Goal: Information Seeking & Learning: Learn about a topic

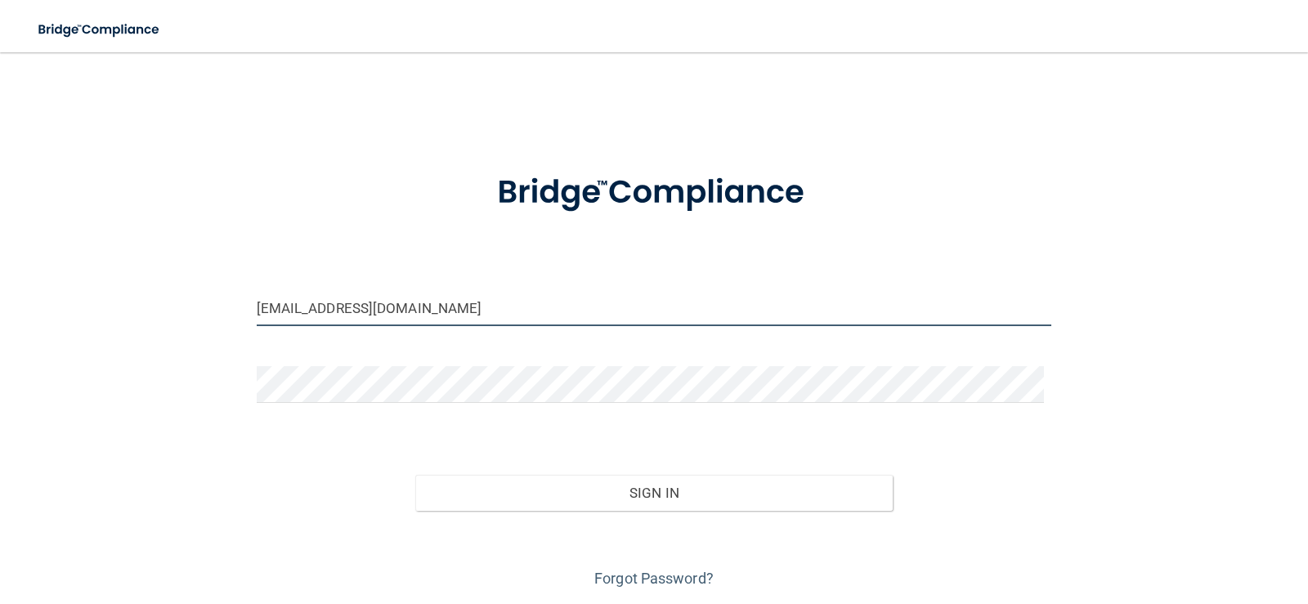
click at [427, 308] on input "ronib@staviskyortho.com" at bounding box center [655, 307] width 796 height 37
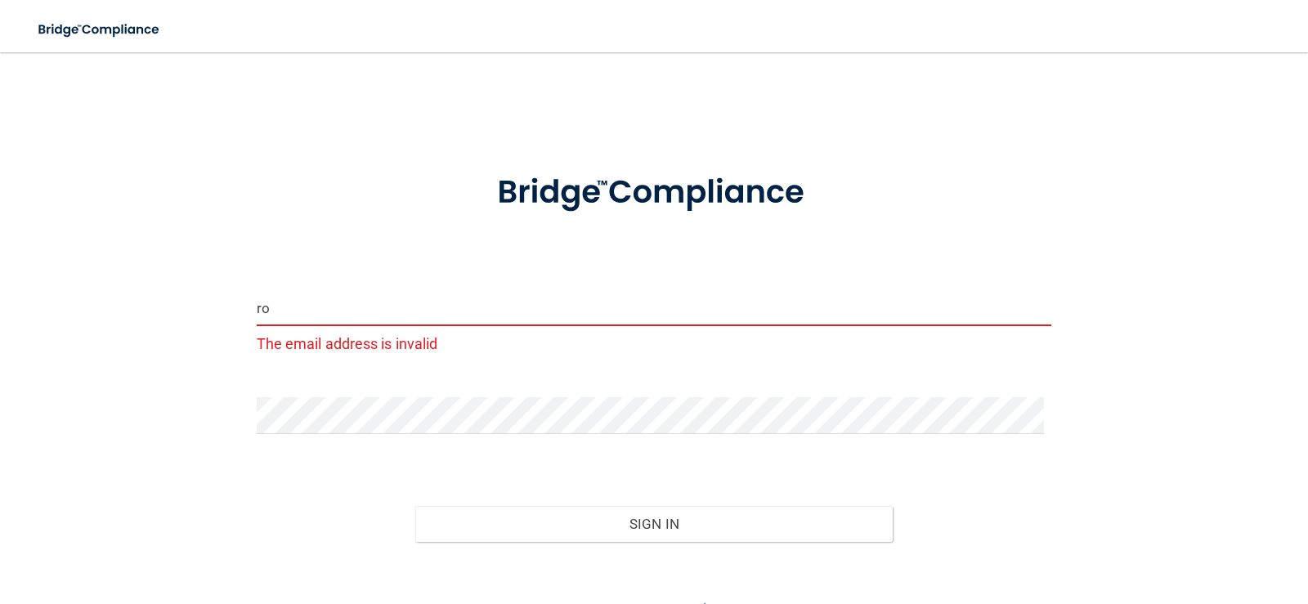
type input "r"
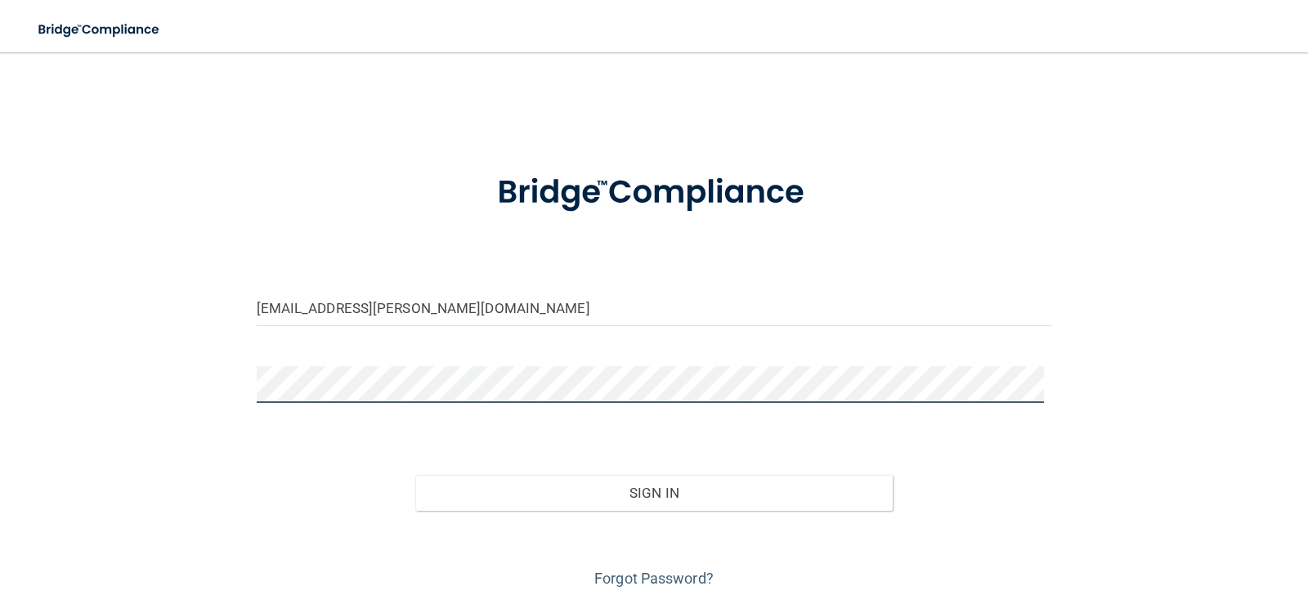
click at [415, 475] on button "Sign In" at bounding box center [654, 493] width 478 height 36
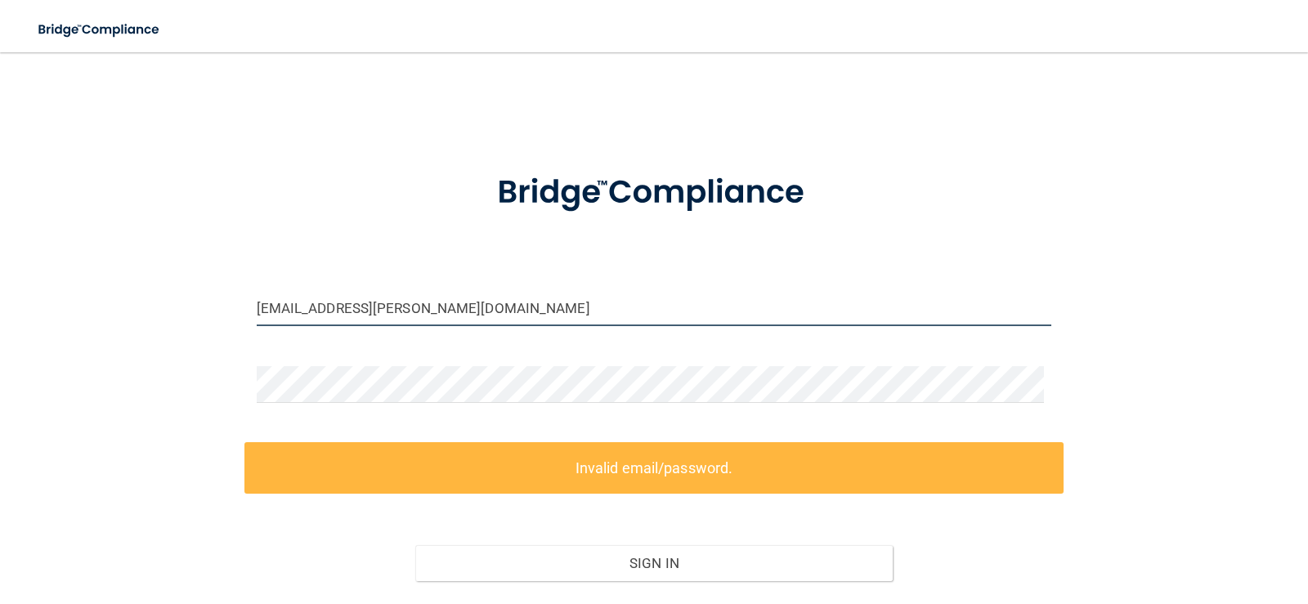
click at [423, 314] on input "lisam@stavisky.com" at bounding box center [655, 307] width 796 height 37
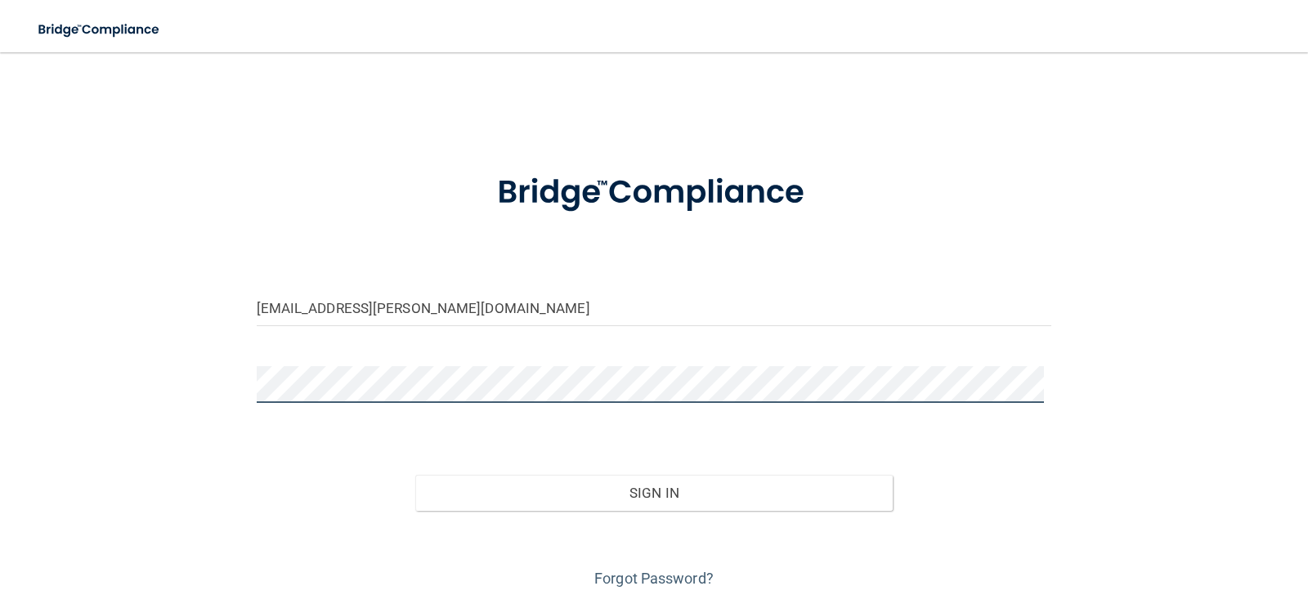
click at [415, 475] on button "Sign In" at bounding box center [654, 493] width 478 height 36
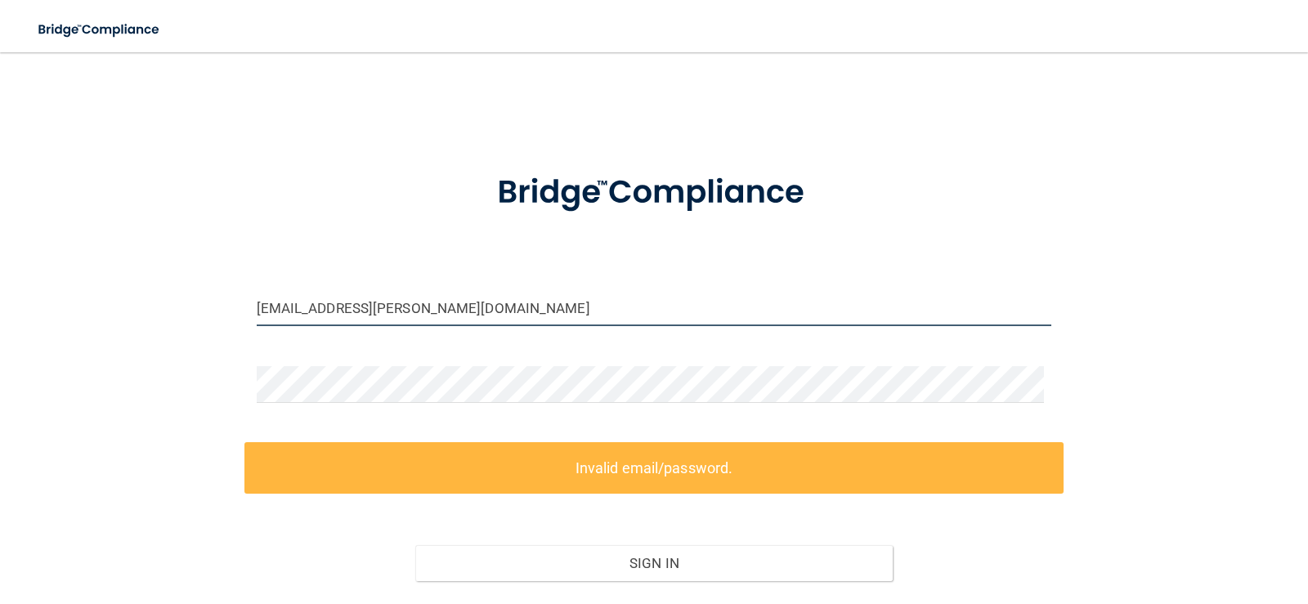
click at [415, 301] on input "lisam@stavisky.com" at bounding box center [655, 307] width 796 height 37
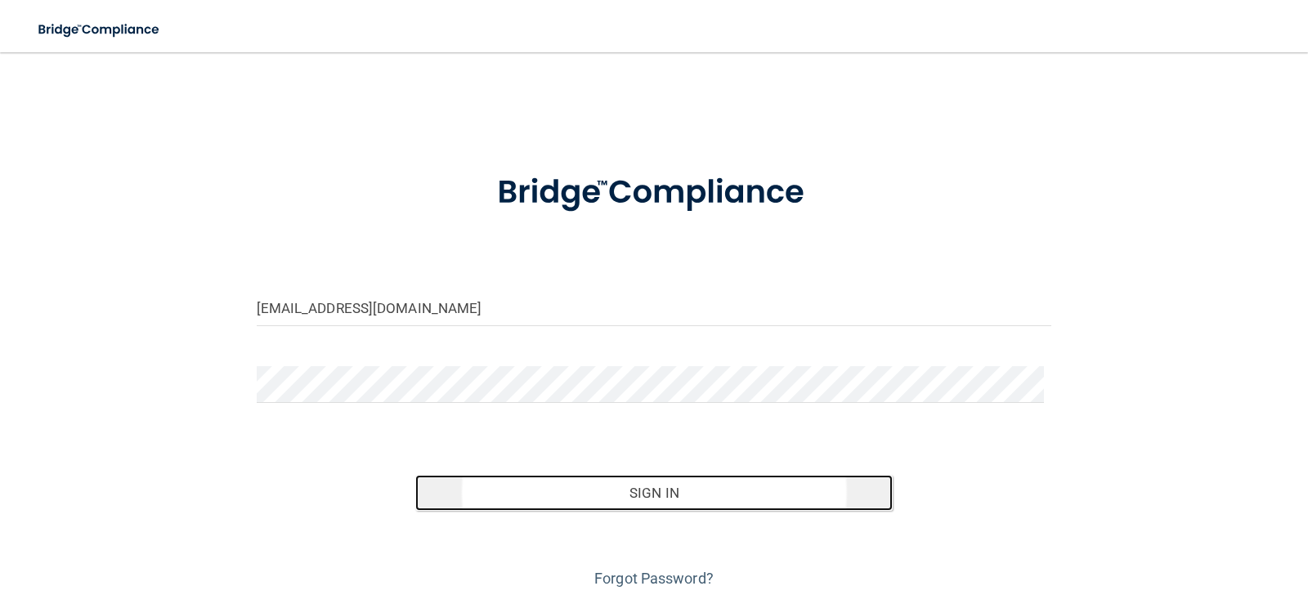
click at [564, 484] on button "Sign In" at bounding box center [654, 493] width 478 height 36
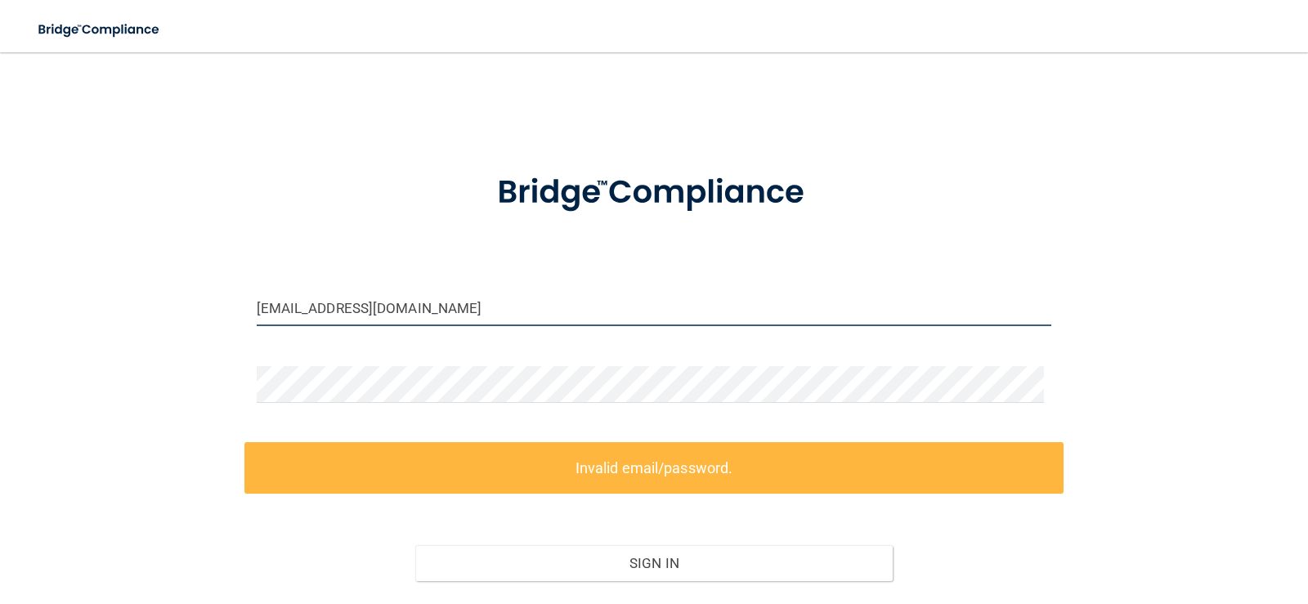
click at [451, 313] on input "[EMAIL_ADDRESS][DOMAIN_NAME]" at bounding box center [655, 307] width 796 height 37
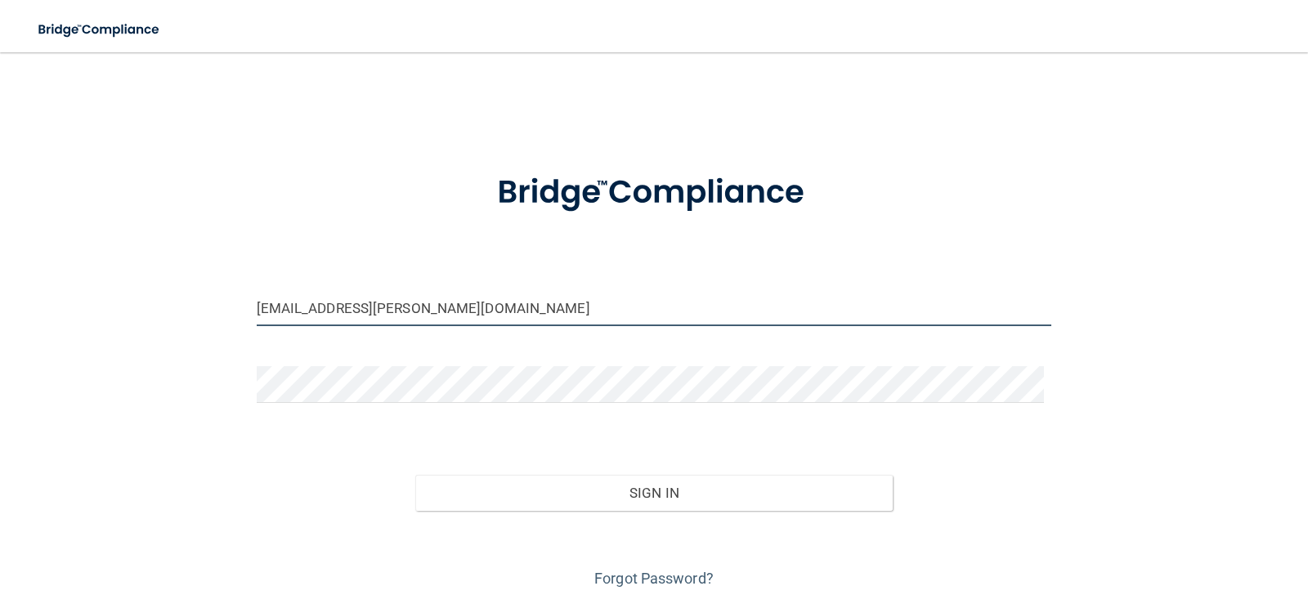
type input "lisam@stavisky.com"
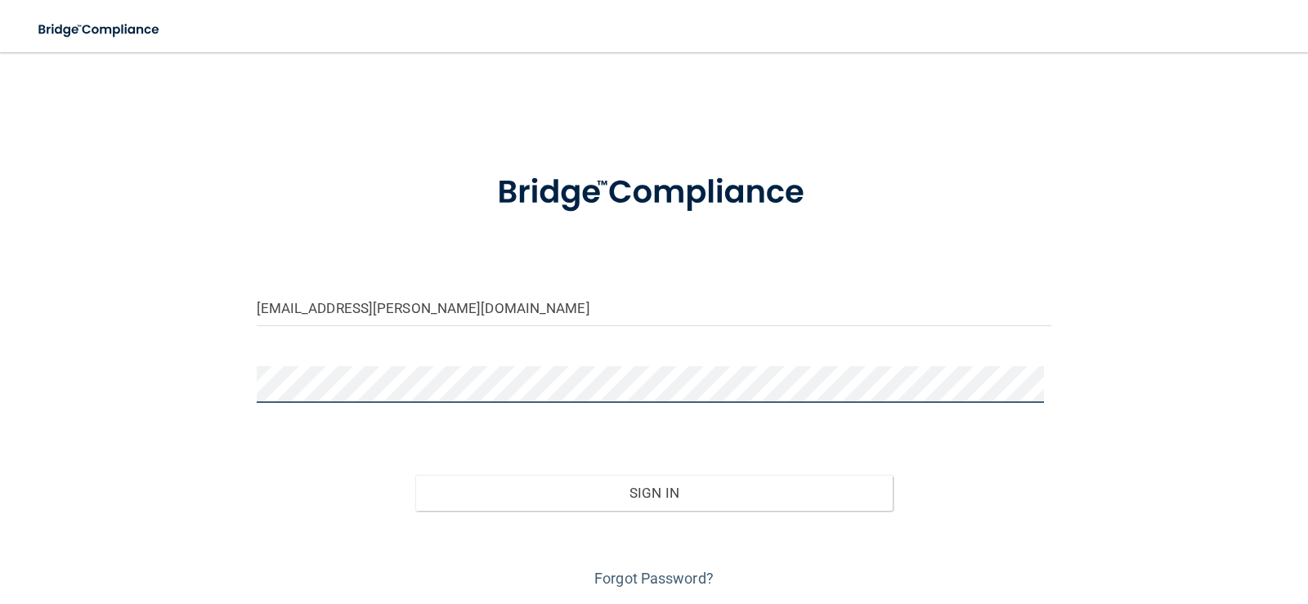
click at [415, 475] on button "Sign In" at bounding box center [654, 493] width 478 height 36
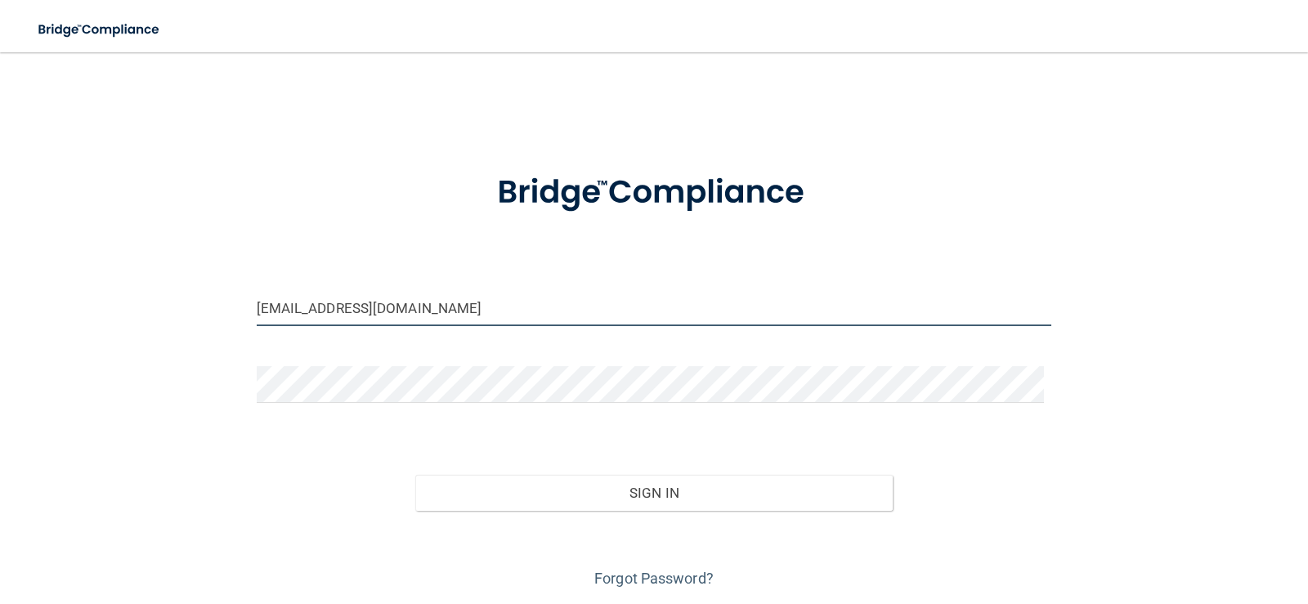
click at [396, 308] on input "ronib@staviskyortho.com" at bounding box center [655, 307] width 796 height 37
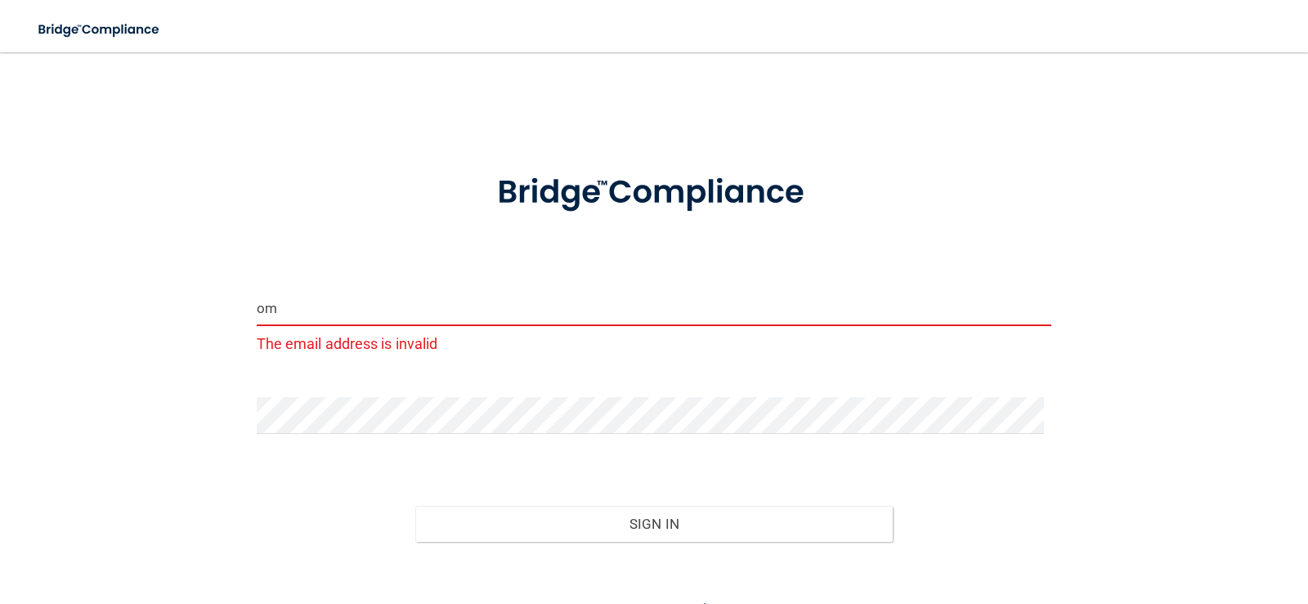
type input "m"
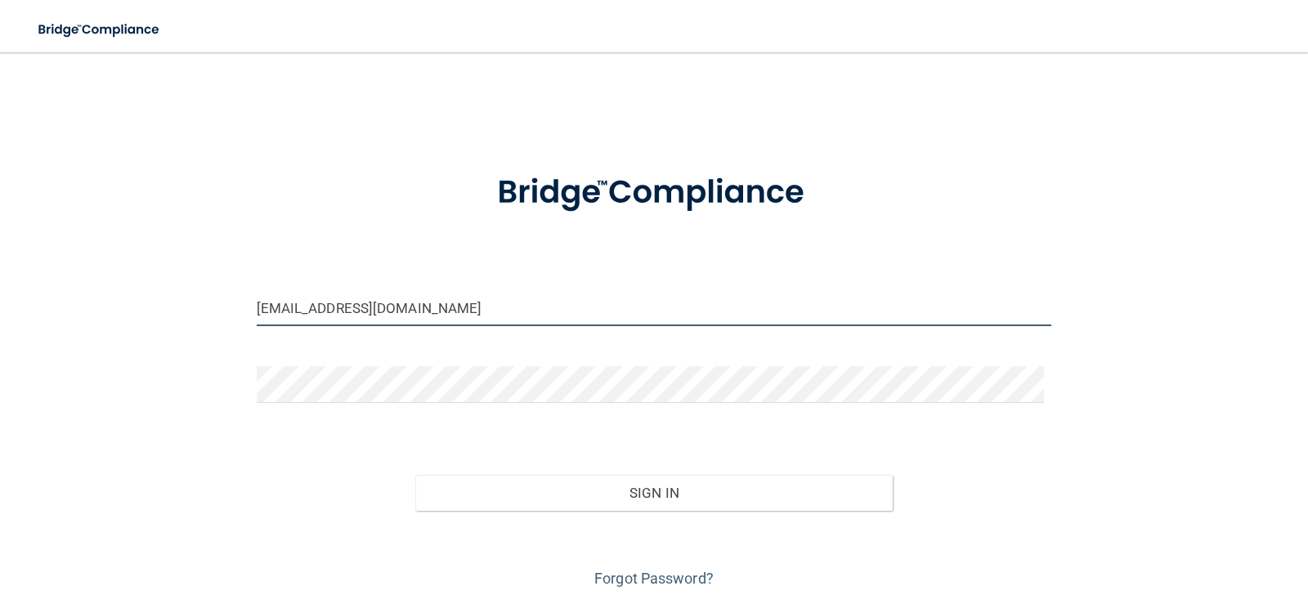
type input "[EMAIL_ADDRESS][DOMAIN_NAME]"
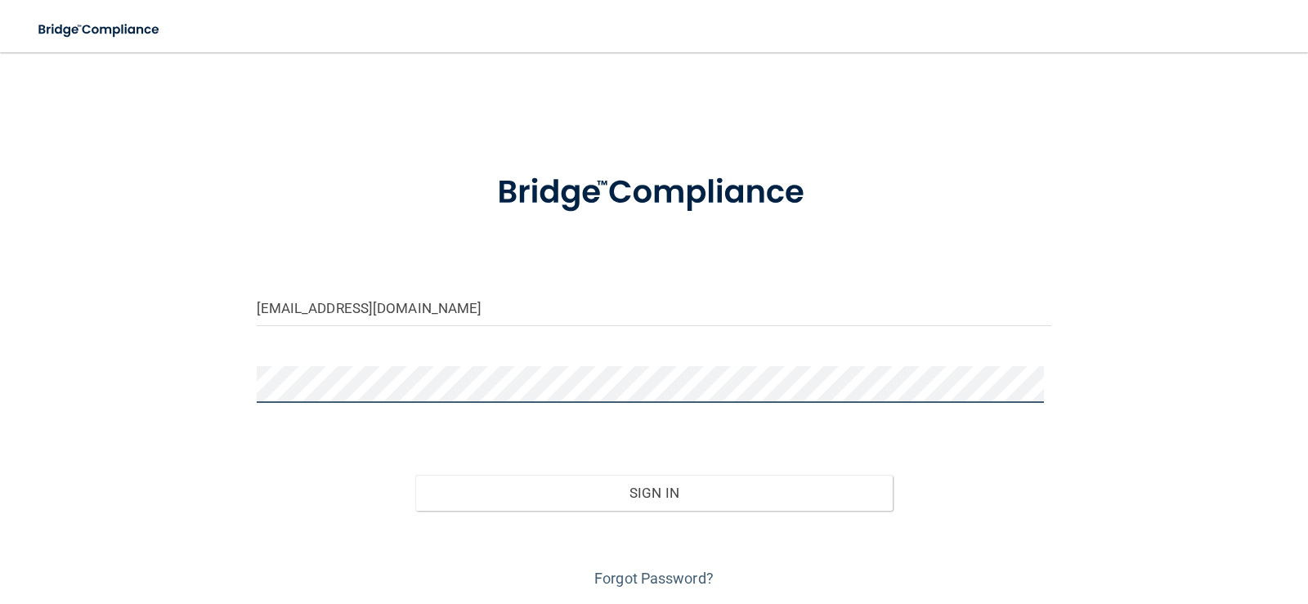
click at [415, 475] on button "Sign In" at bounding box center [654, 493] width 478 height 36
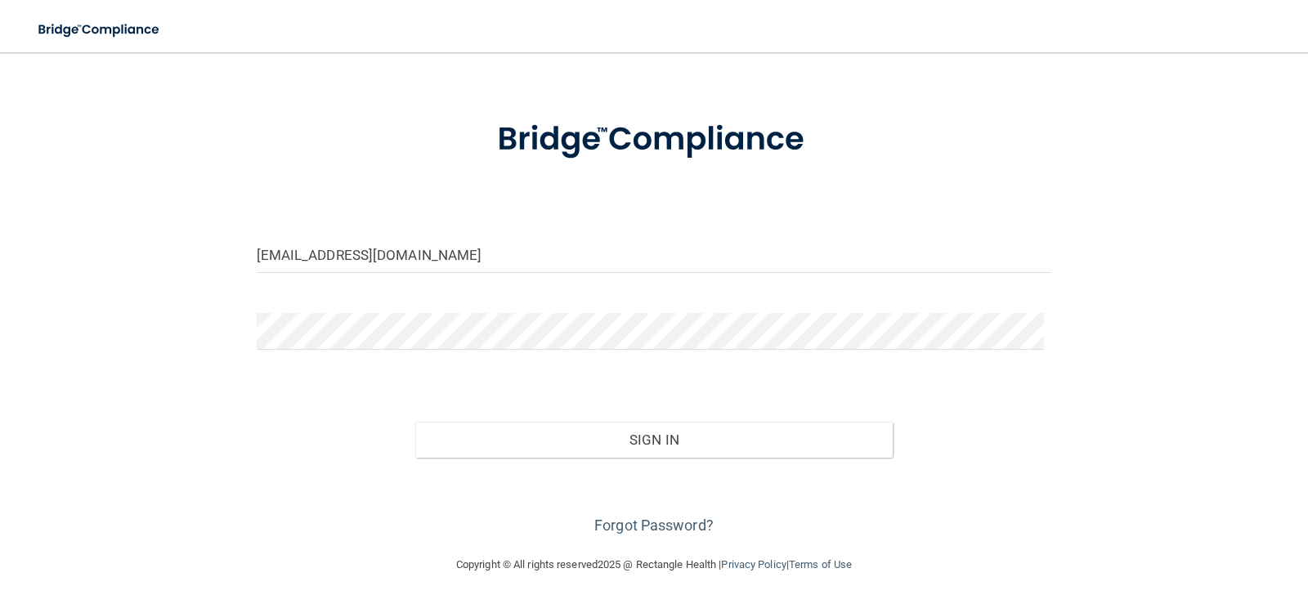
click at [952, 397] on div "Sign In" at bounding box center [655, 423] width 820 height 69
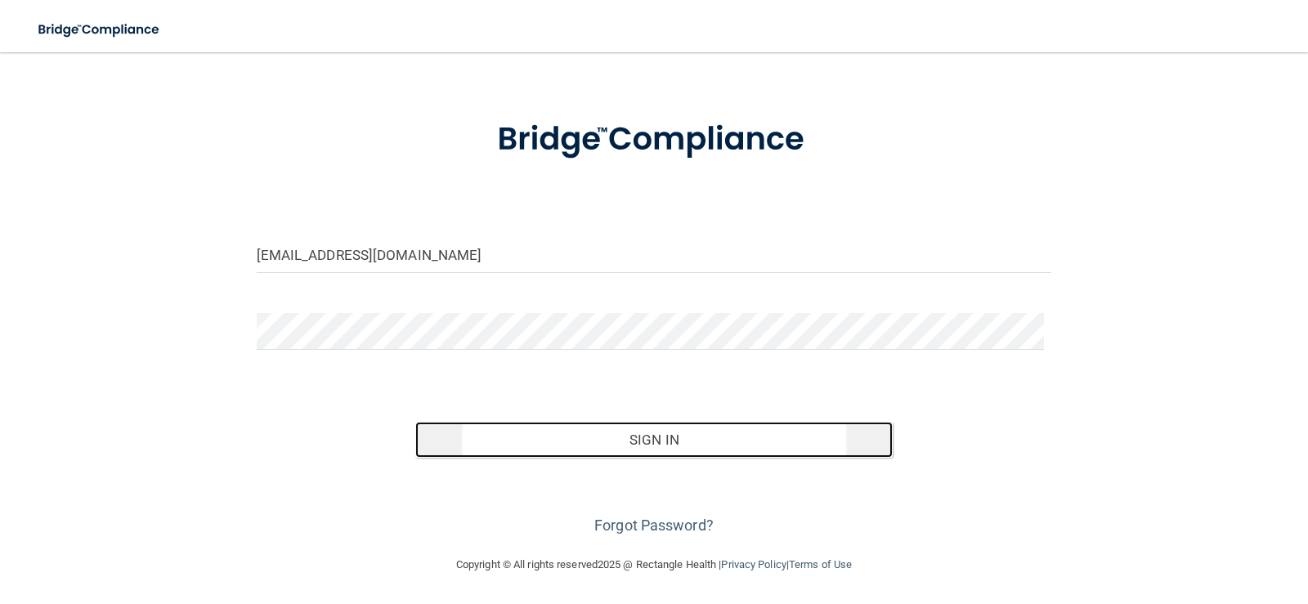
click at [786, 456] on button "Sign In" at bounding box center [654, 440] width 478 height 36
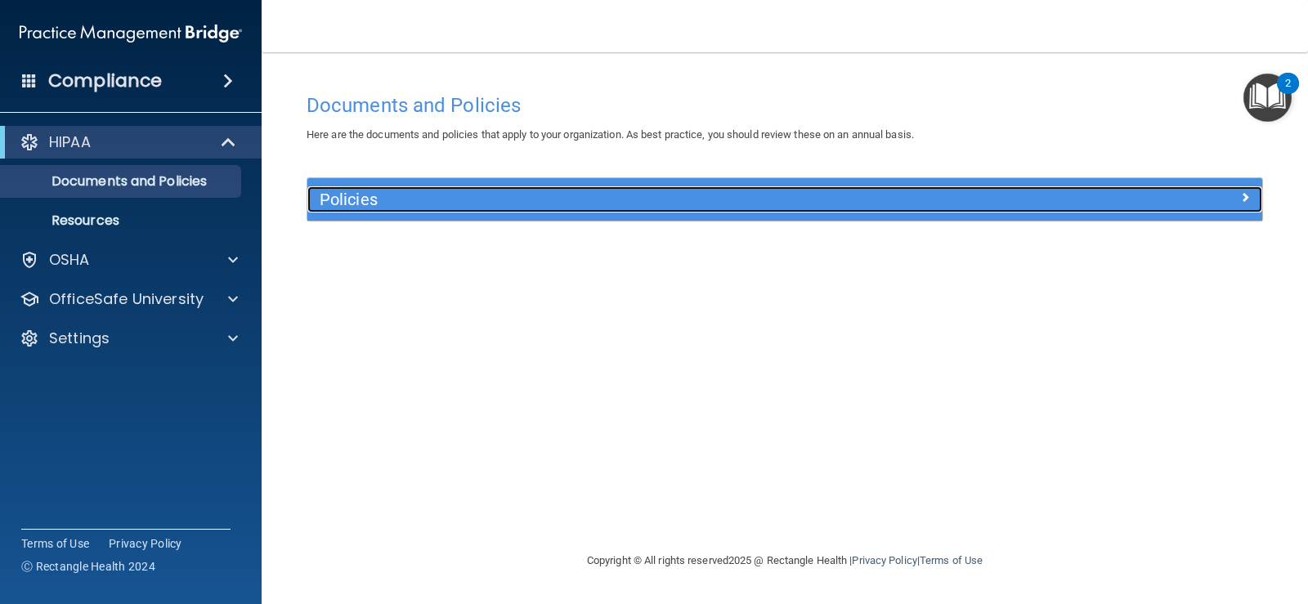
click at [502, 205] on h5 "Policies" at bounding box center [666, 200] width 692 height 18
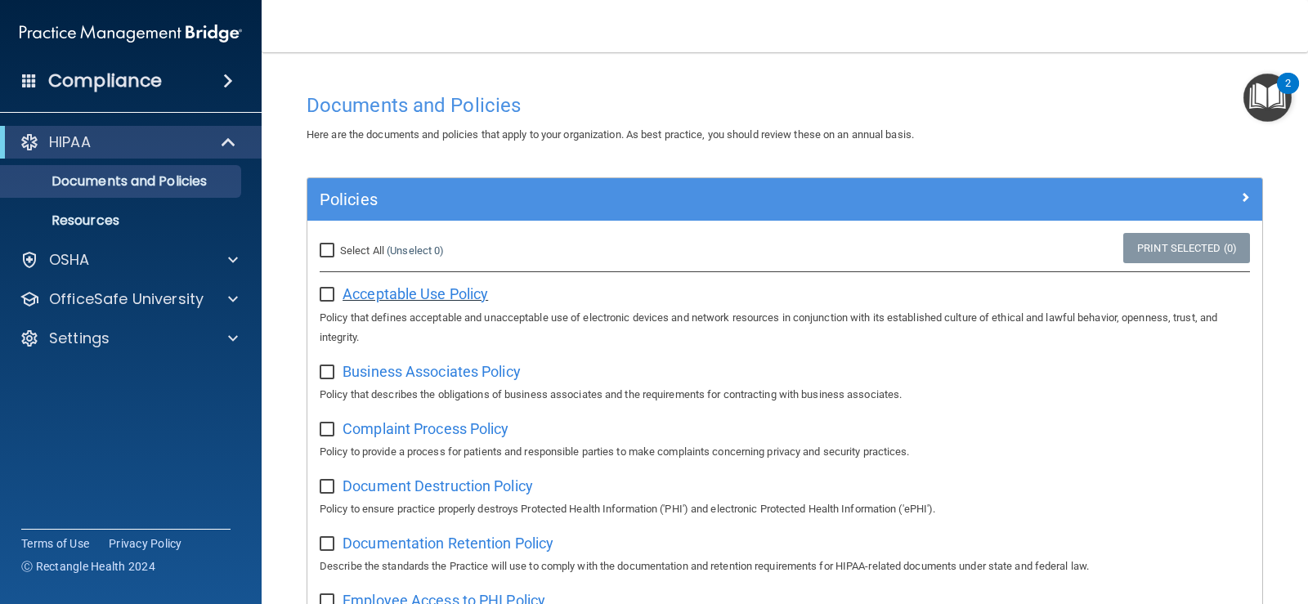
click at [372, 294] on span "Acceptable Use Policy" at bounding box center [416, 293] width 146 height 17
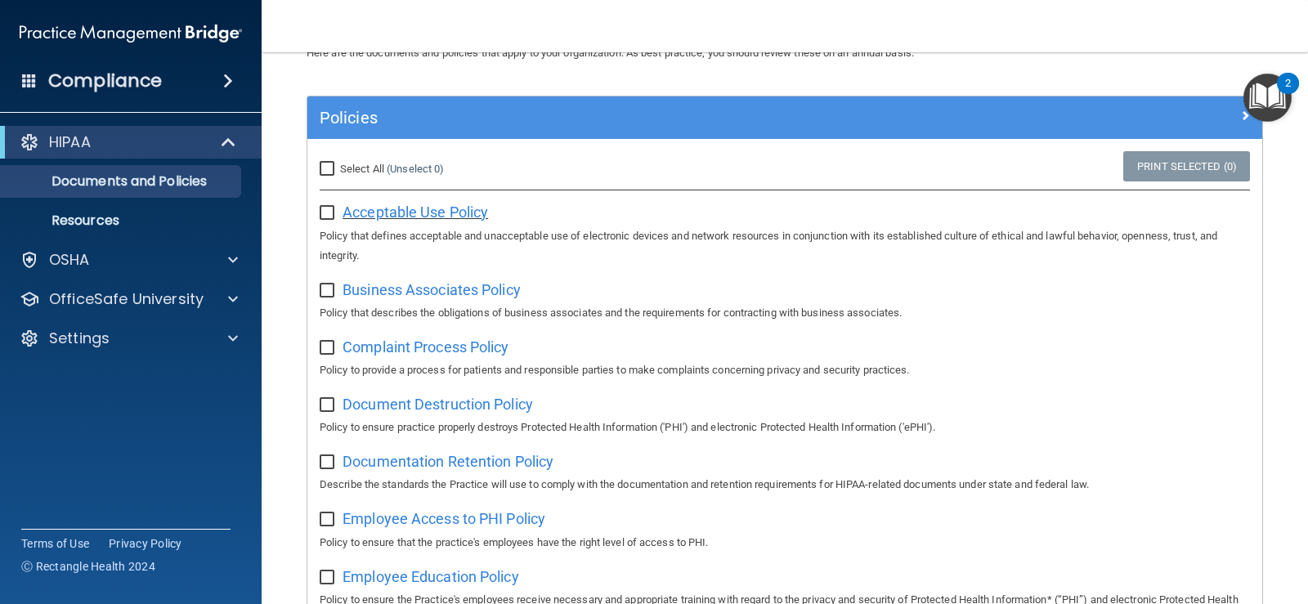
click at [402, 214] on span "Acceptable Use Policy" at bounding box center [416, 212] width 146 height 17
click at [425, 295] on span "Business Associates Policy" at bounding box center [432, 289] width 178 height 17
click at [330, 289] on input "checkbox" at bounding box center [329, 291] width 19 height 13
checkbox input "true"
click at [325, 218] on input "checkbox" at bounding box center [329, 213] width 19 height 13
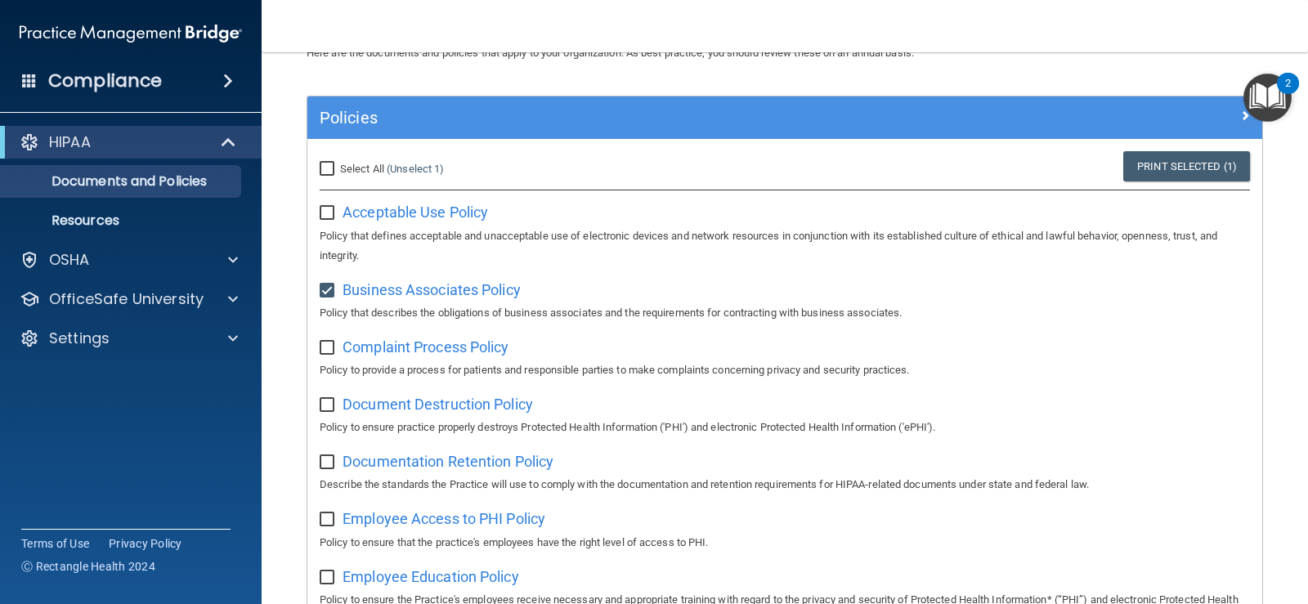
checkbox input "true"
click at [326, 287] on input "checkbox" at bounding box center [329, 291] width 19 height 13
checkbox input "false"
click at [325, 217] on input "checkbox" at bounding box center [329, 213] width 19 height 13
checkbox input "false"
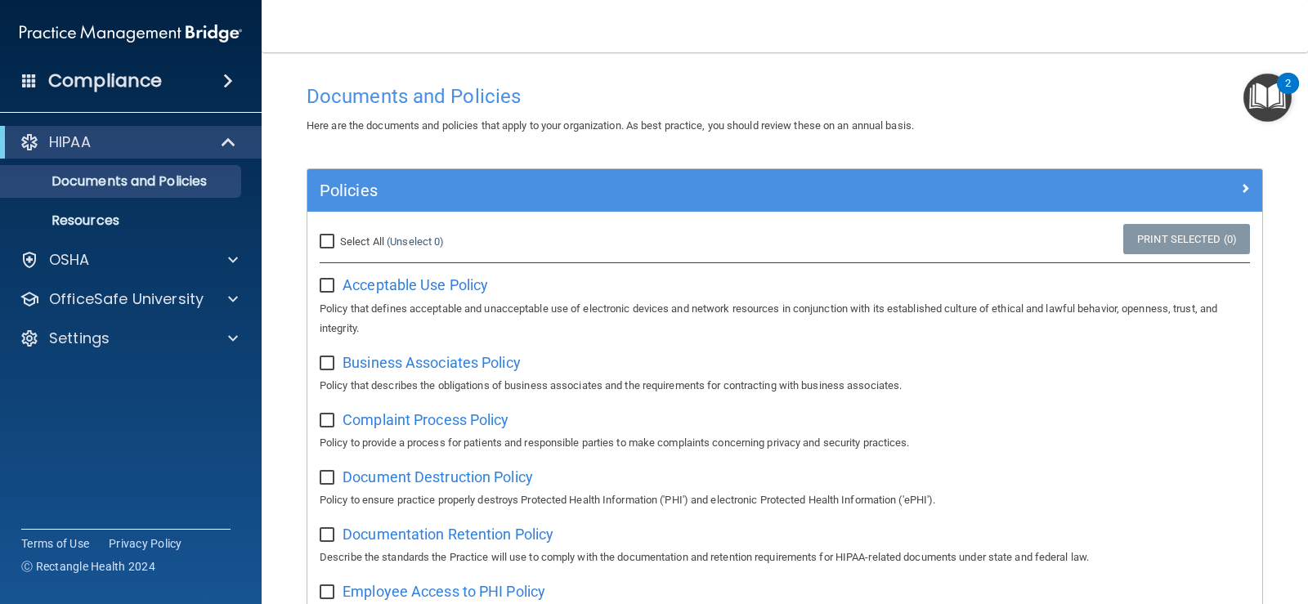
scroll to position [0, 0]
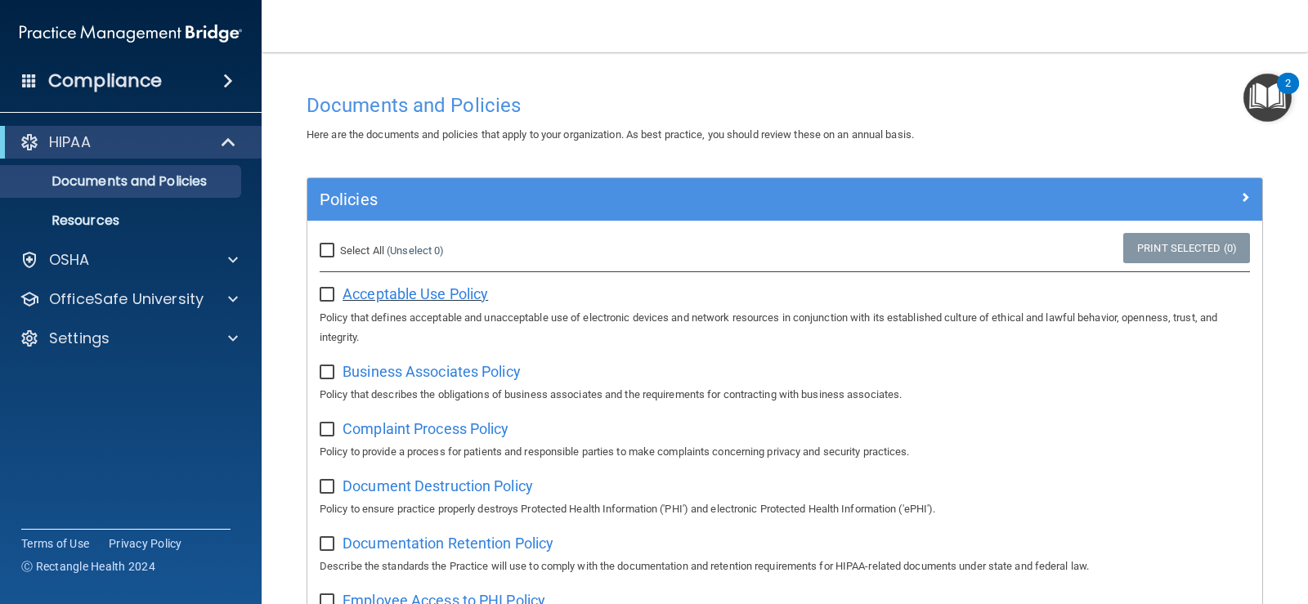
click at [402, 294] on span "Acceptable Use Policy" at bounding box center [416, 293] width 146 height 17
click at [435, 431] on span "Complaint Process Policy" at bounding box center [426, 428] width 166 height 17
click at [392, 492] on span "Document Destruction Policy" at bounding box center [438, 486] width 191 height 17
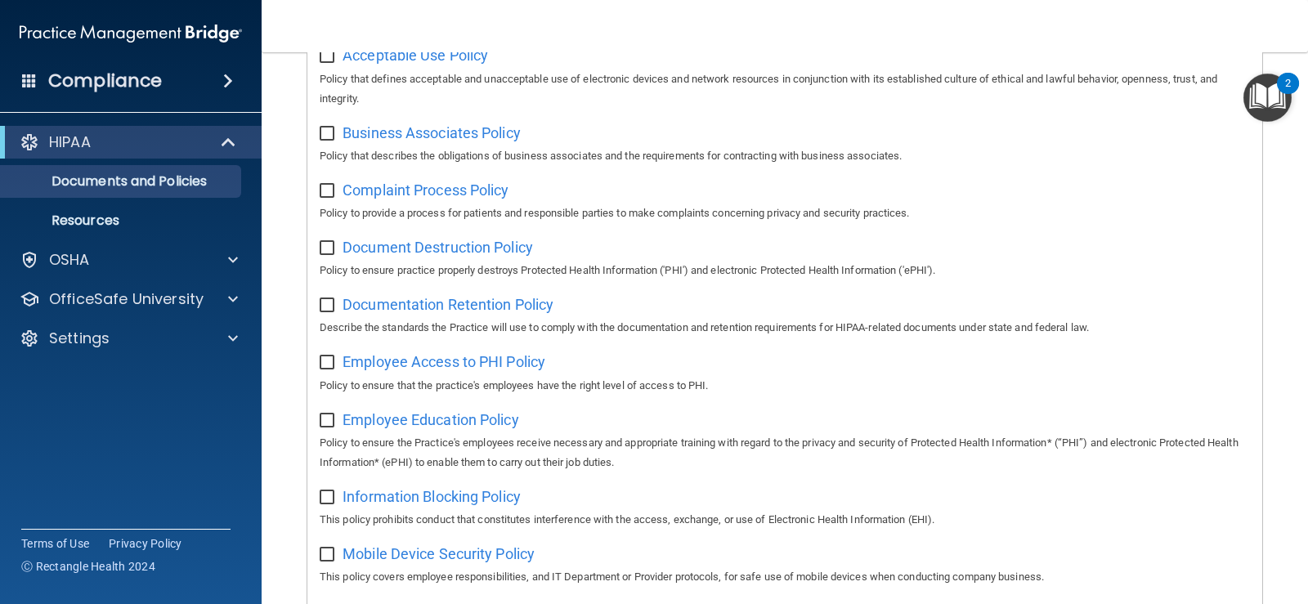
scroll to position [245, 0]
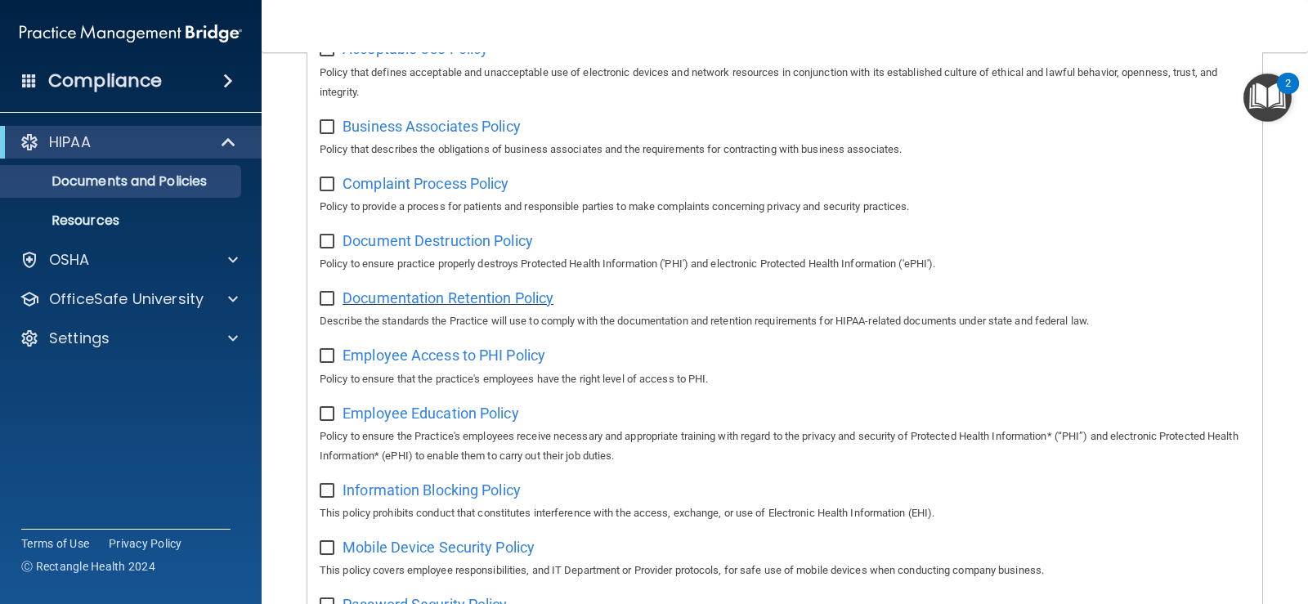
click at [417, 304] on span "Documentation Retention Policy" at bounding box center [448, 297] width 211 height 17
click at [460, 499] on span "Information Blocking Policy" at bounding box center [432, 490] width 178 height 17
click at [412, 496] on span "Information Blocking Policy" at bounding box center [432, 490] width 178 height 17
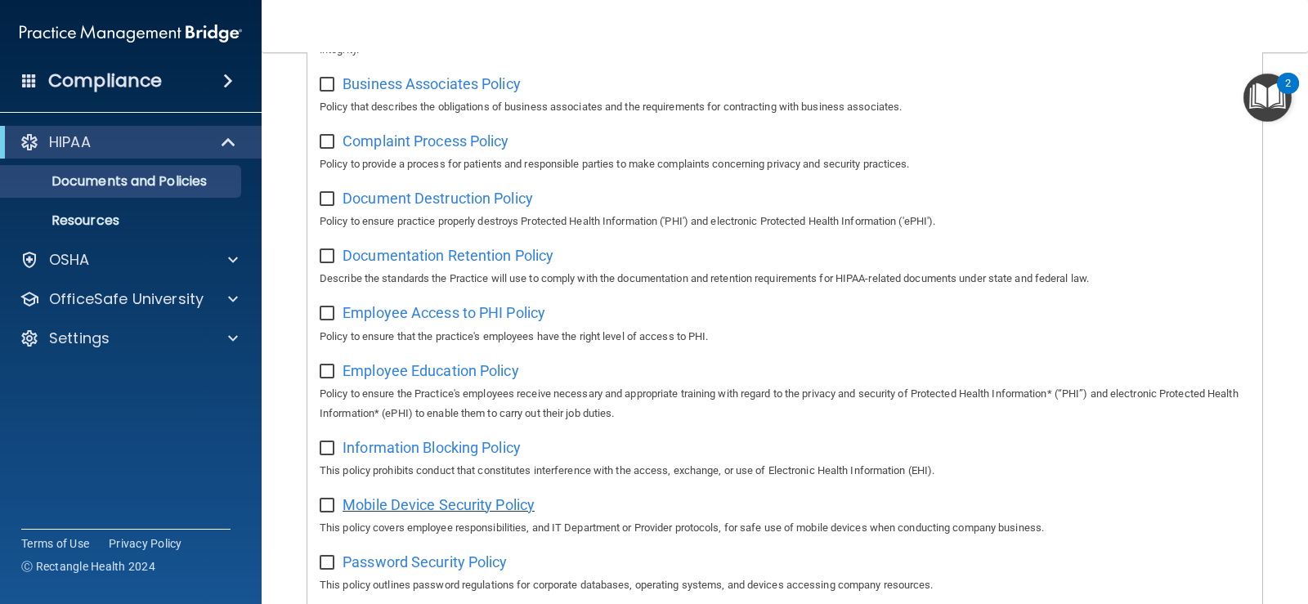
scroll to position [327, 0]
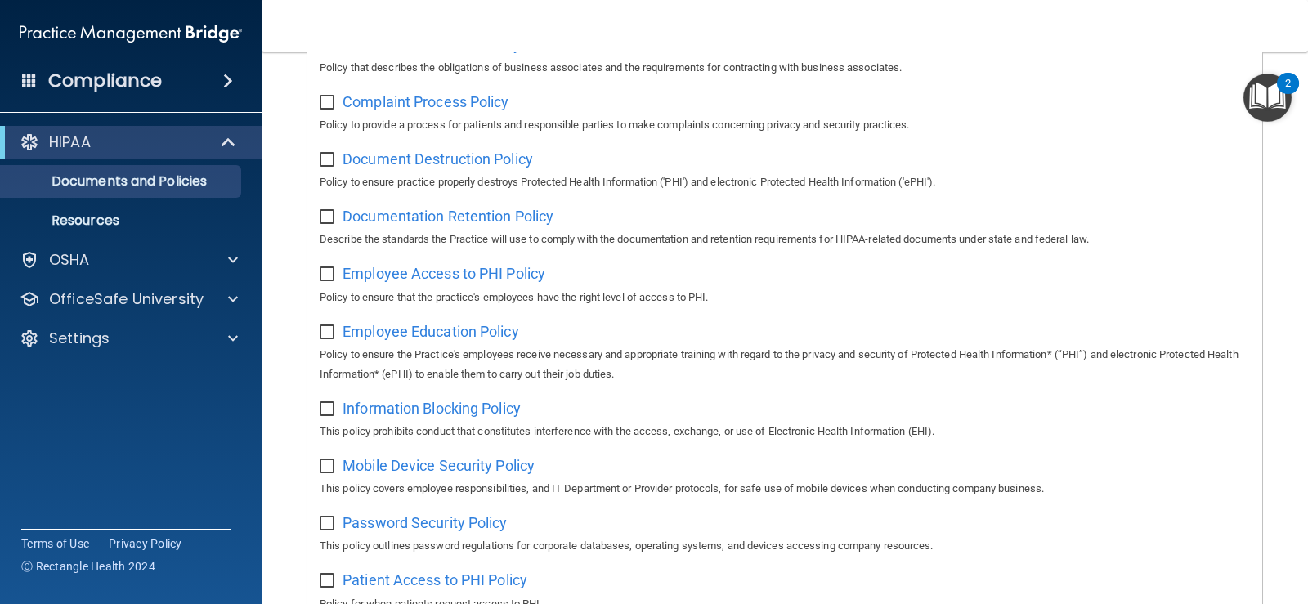
click at [433, 469] on span "Mobile Device Security Policy" at bounding box center [439, 465] width 192 height 17
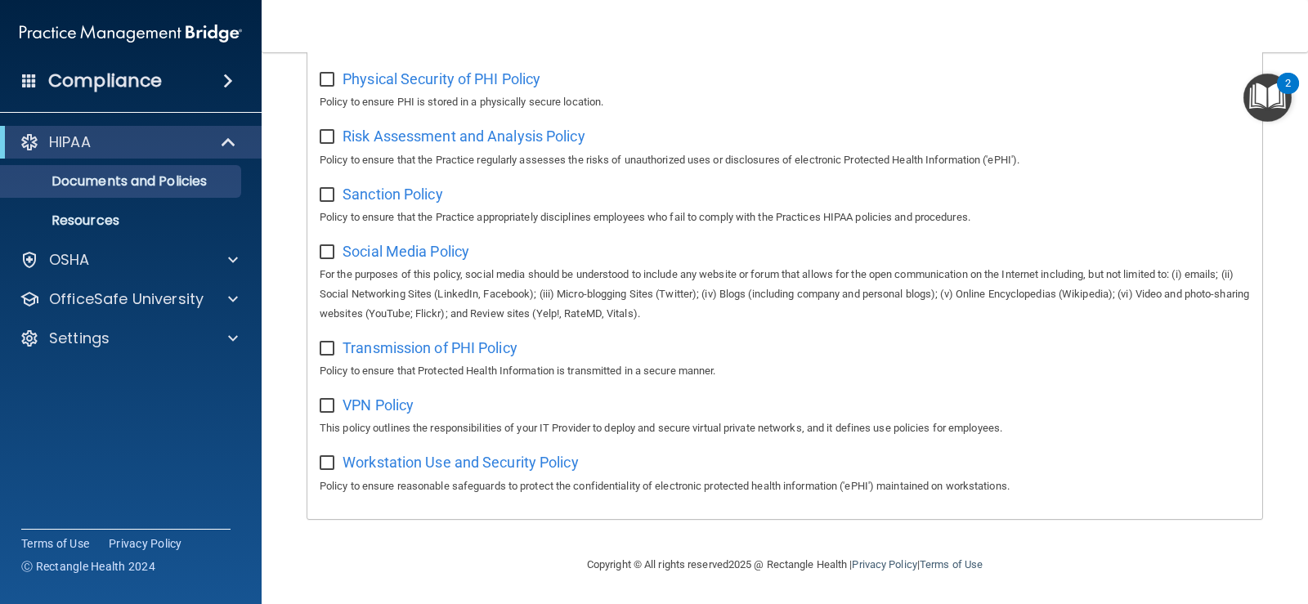
scroll to position [1075, 0]
click at [474, 460] on span "Workstation Use and Security Policy" at bounding box center [461, 462] width 236 height 17
click at [385, 406] on span "VPN Policy" at bounding box center [378, 405] width 71 height 17
click at [418, 249] on span "Social Media Policy" at bounding box center [406, 251] width 127 height 17
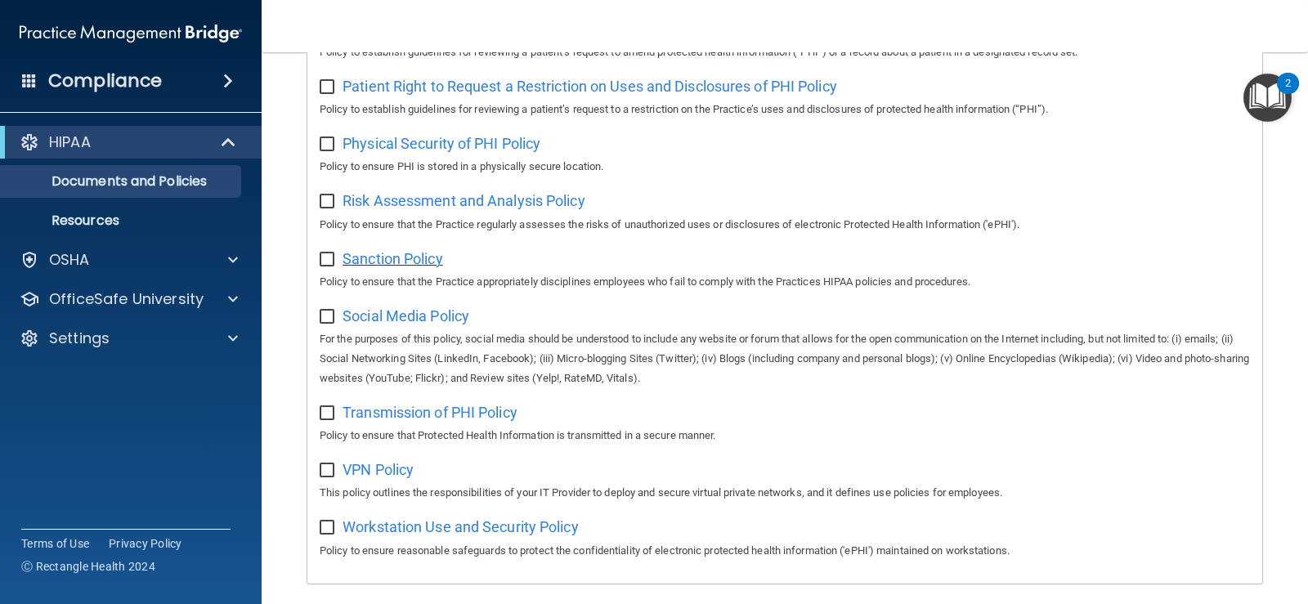
click at [389, 267] on span "Sanction Policy" at bounding box center [393, 258] width 101 height 17
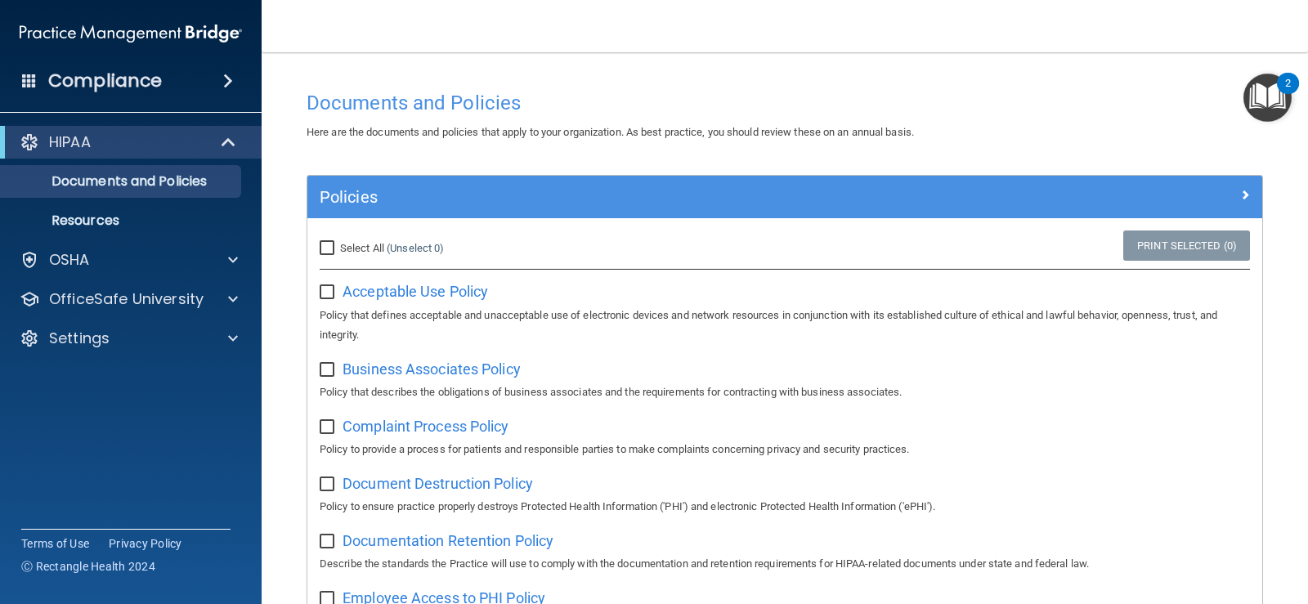
scroll to position [0, 0]
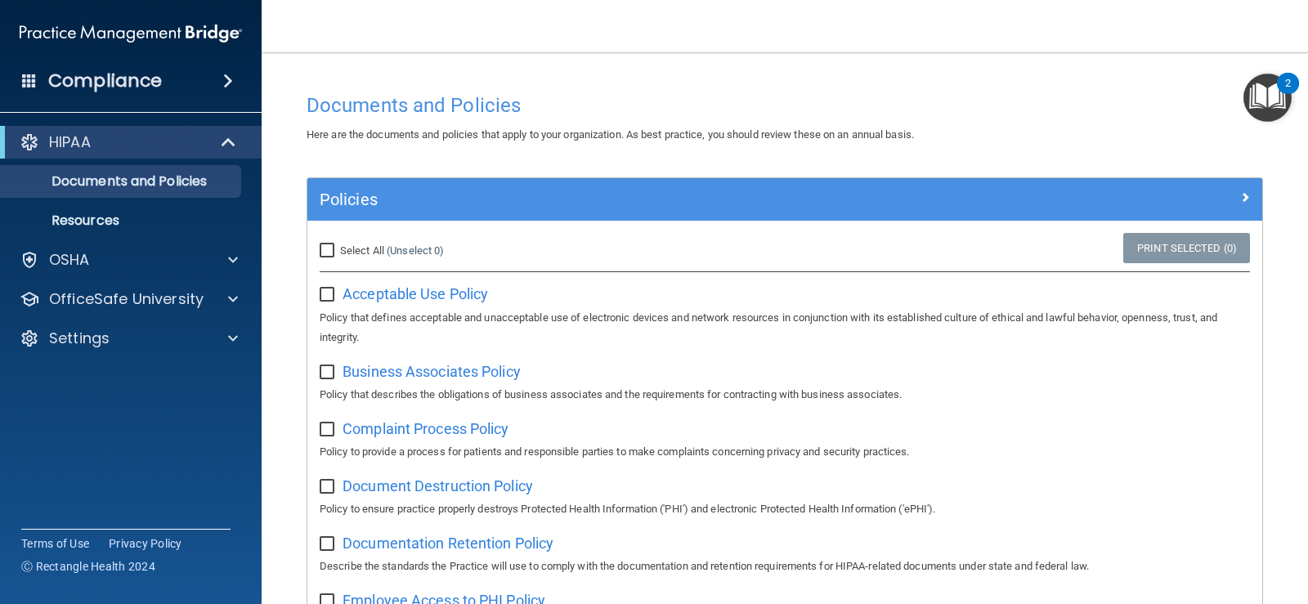
click at [1286, 84] on div "2" at bounding box center [1289, 93] width 6 height 21
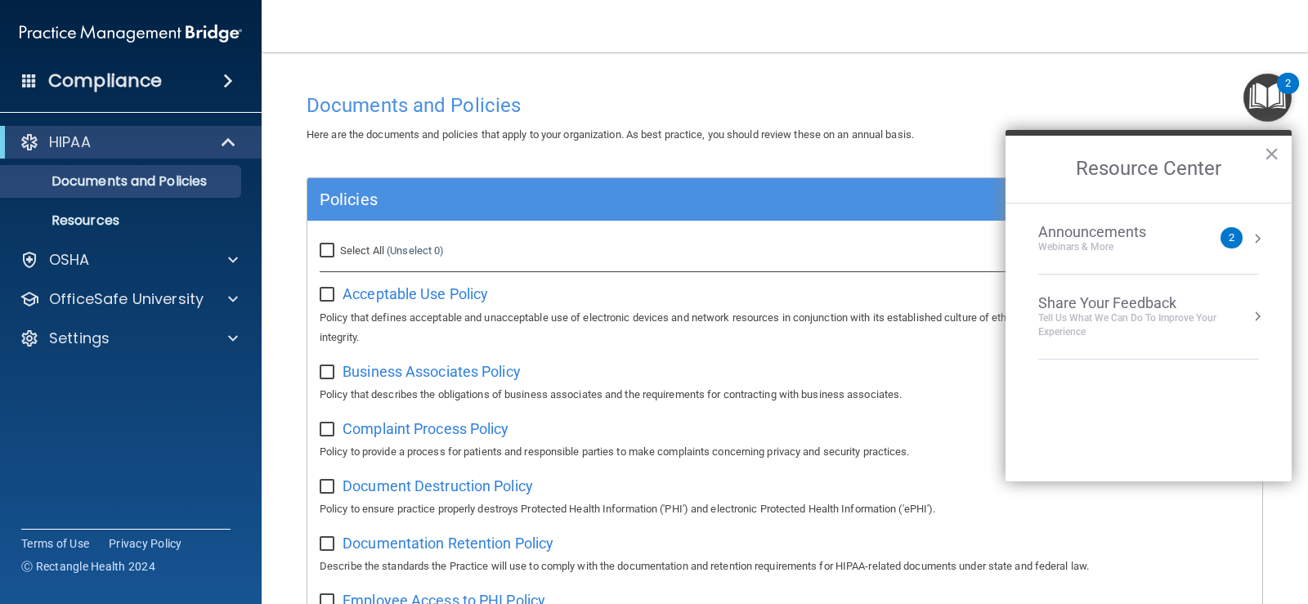
click at [1268, 95] on img "Open Resource Center, 2 new notifications" at bounding box center [1268, 98] width 48 height 48
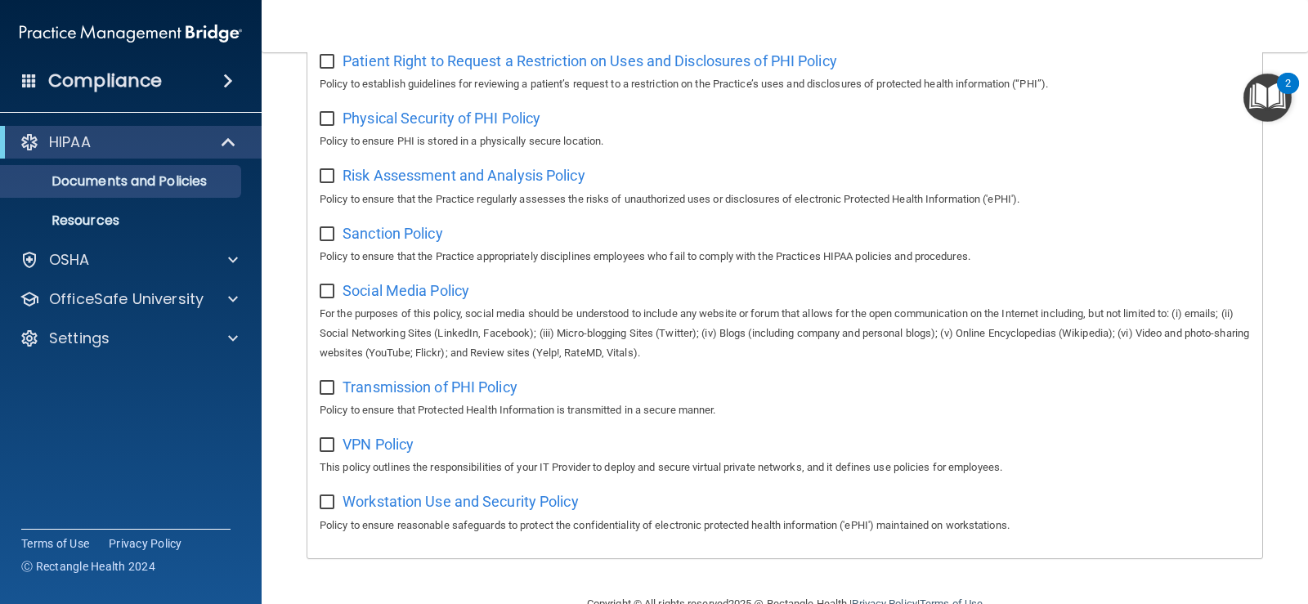
scroll to position [900, 0]
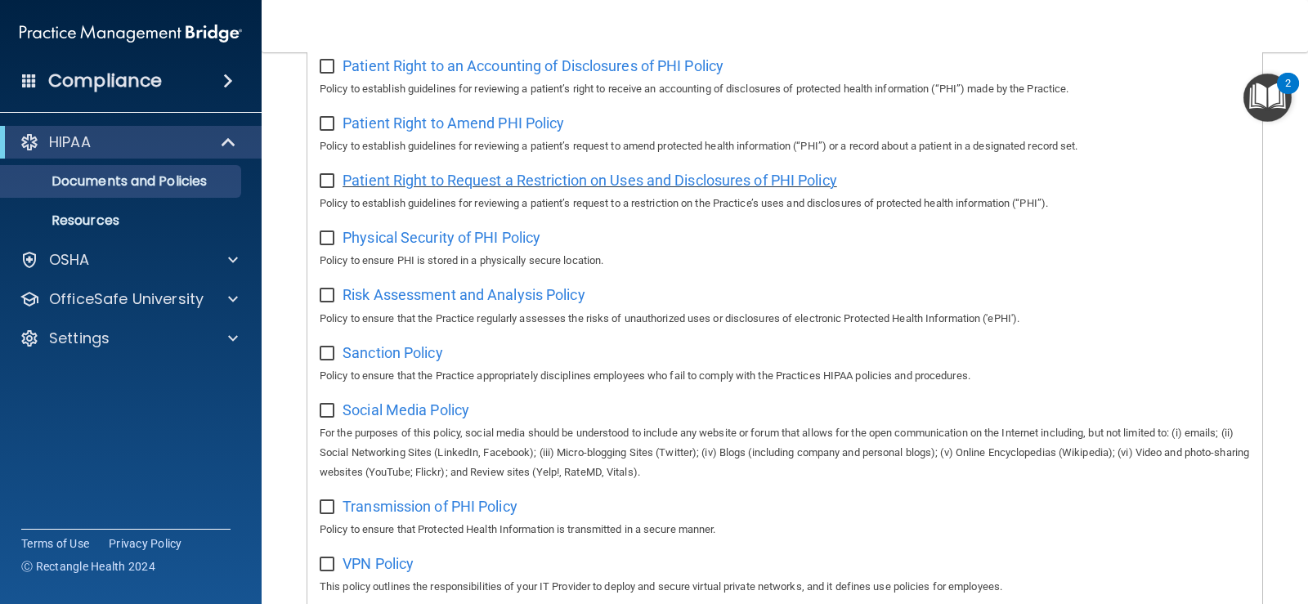
click at [433, 189] on span "Patient Right to Request a Restriction on Uses and Disclosures of PHI Policy" at bounding box center [590, 180] width 495 height 17
click at [402, 132] on span "Patient Right to Amend PHI Policy" at bounding box center [454, 122] width 222 height 17
click at [95, 222] on p "Resources" at bounding box center [122, 221] width 223 height 16
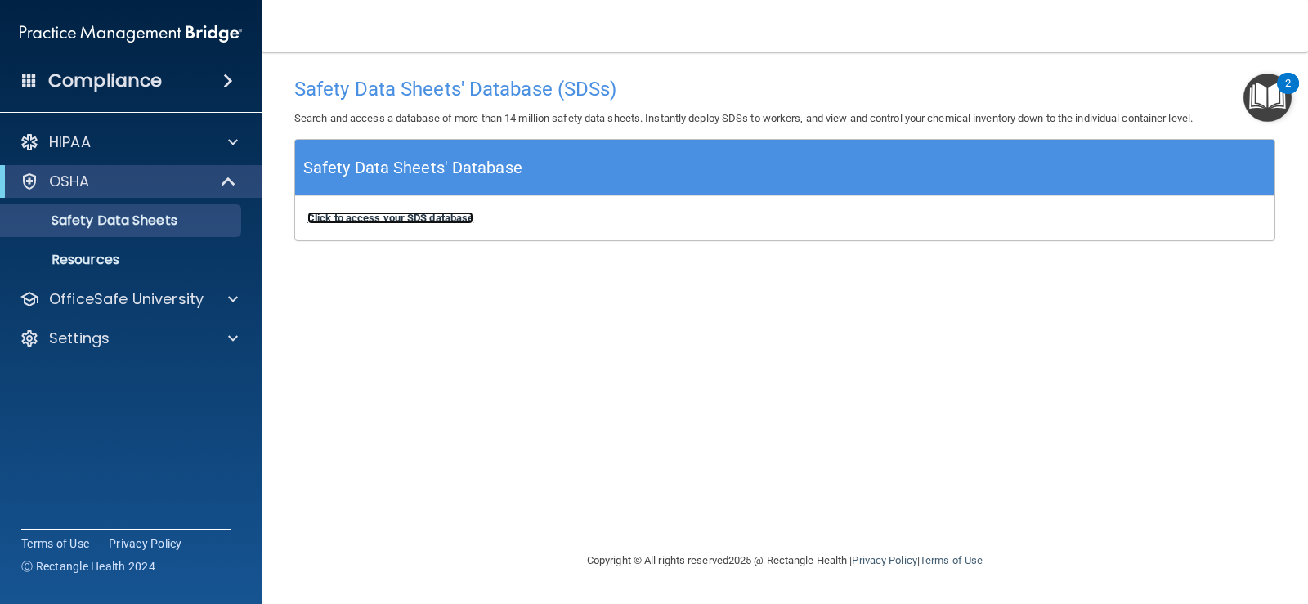
click at [333, 220] on b "Click to access your SDS database" at bounding box center [390, 218] width 166 height 12
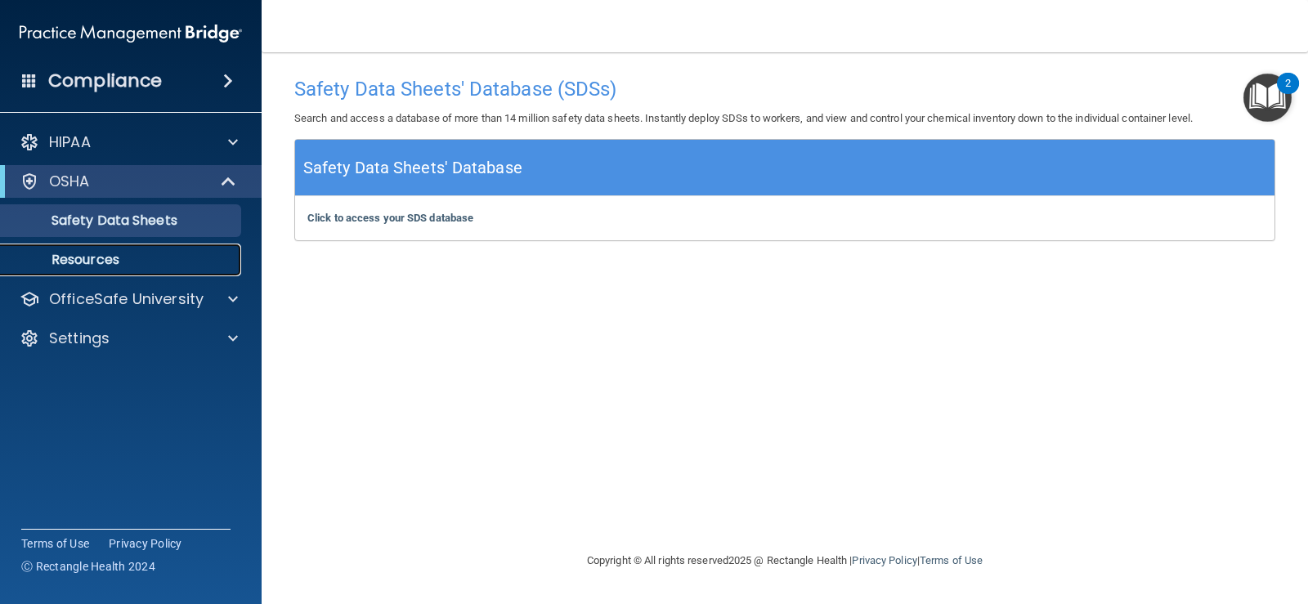
click at [119, 267] on p "Resources" at bounding box center [122, 260] width 223 height 16
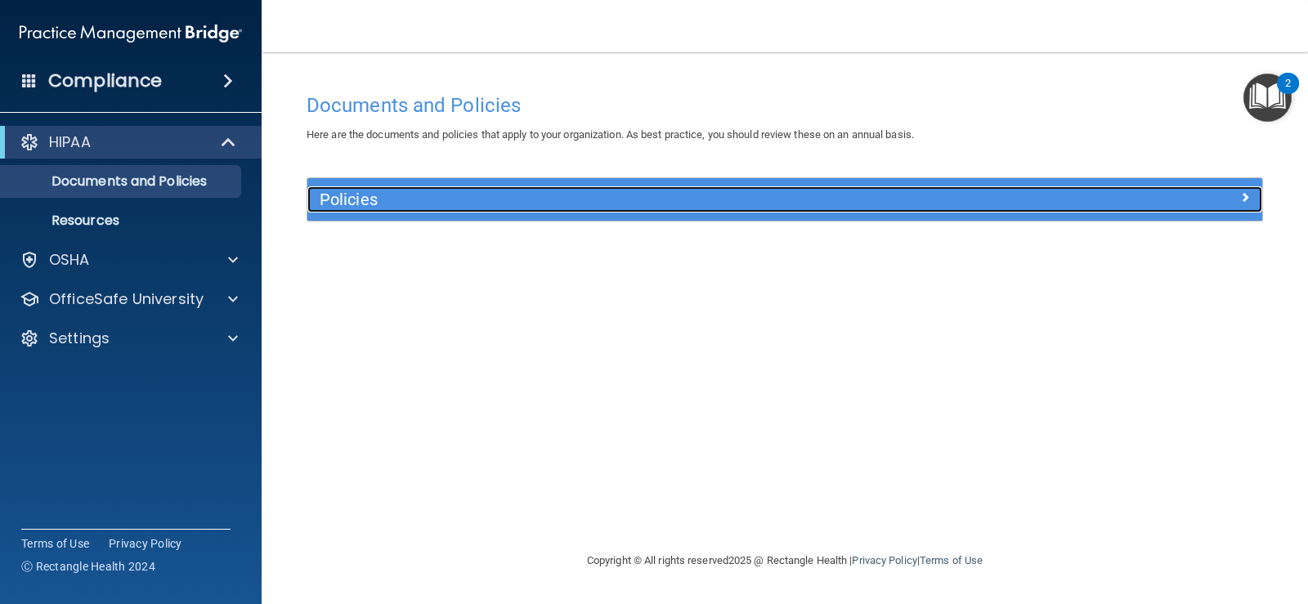
click at [745, 192] on h5 "Policies" at bounding box center [666, 200] width 692 height 18
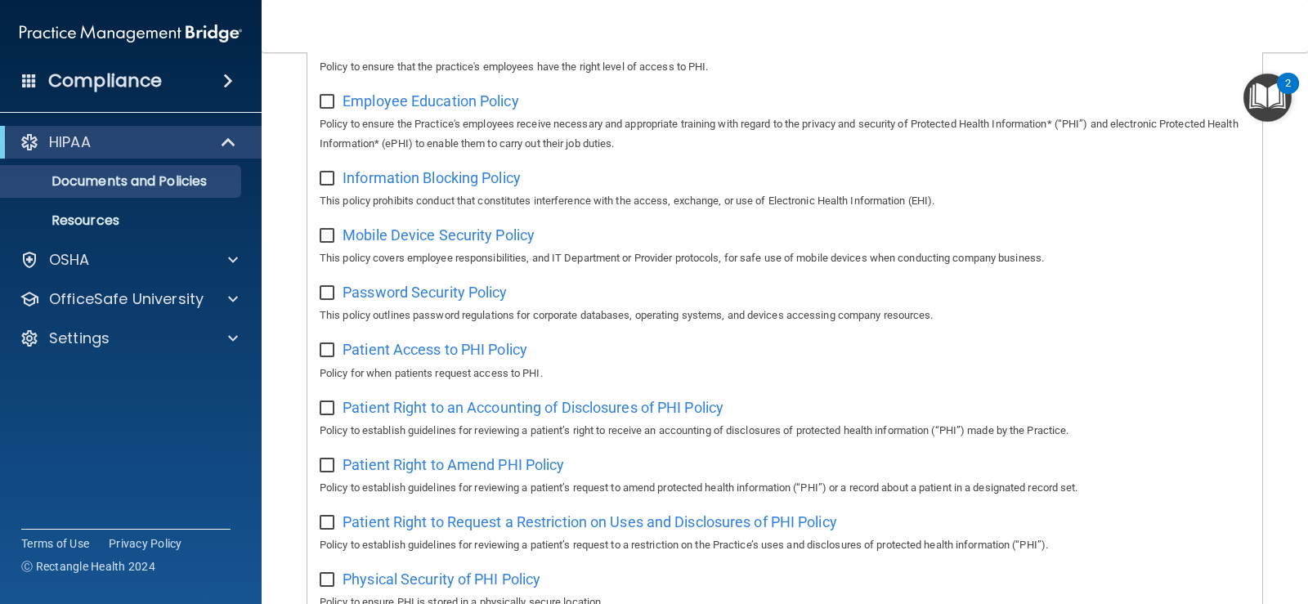
scroll to position [503, 0]
